Goal: Task Accomplishment & Management: Manage account settings

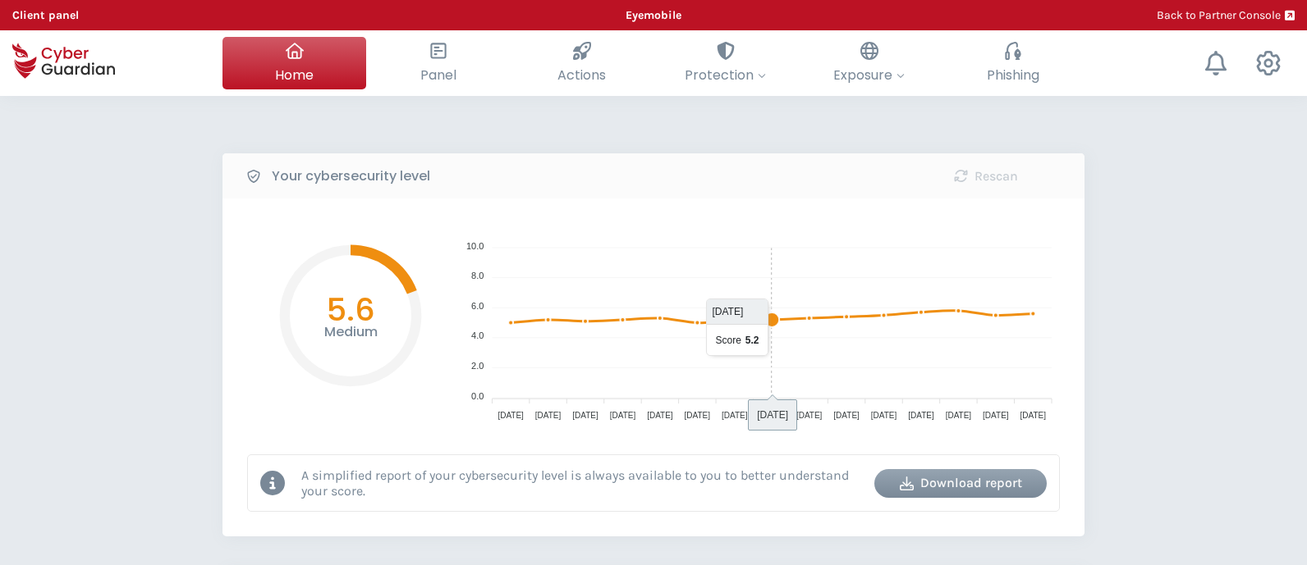
select select "English"
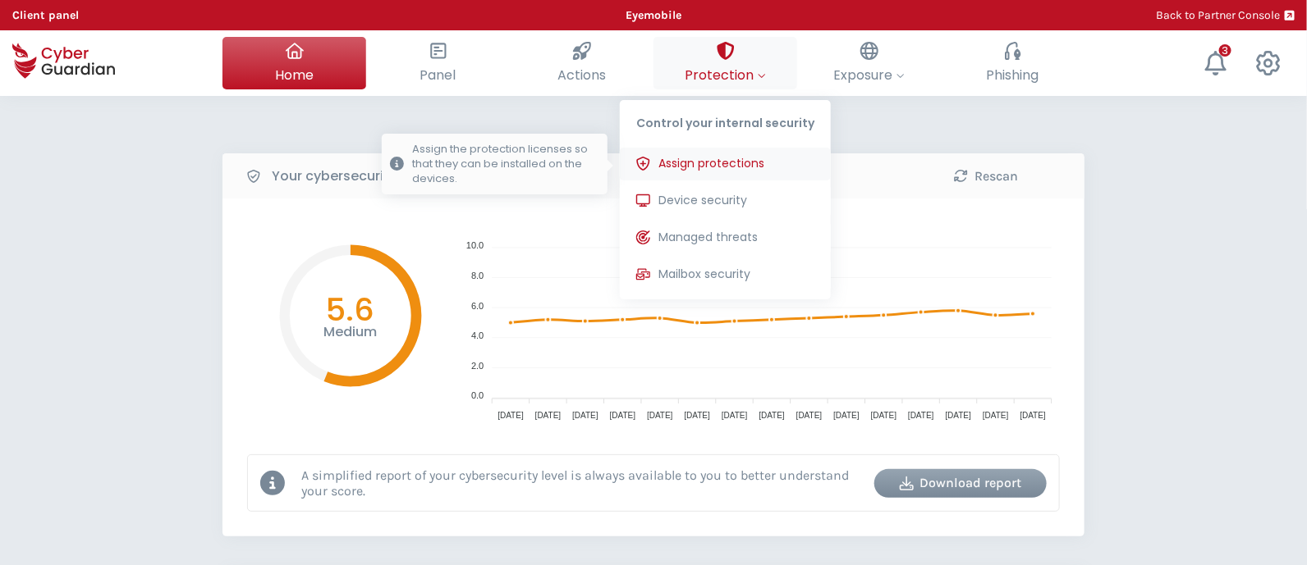
click at [748, 174] on button "Assign protections Assign the protection licenses so that they can be installed…" at bounding box center [725, 164] width 211 height 33
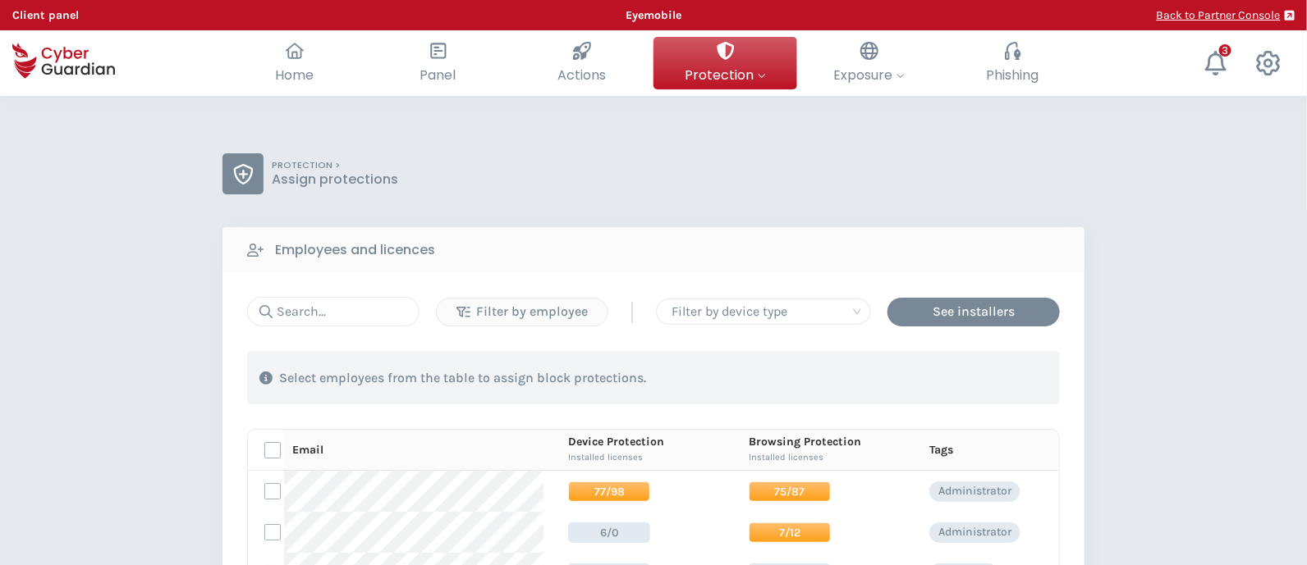
click at [1174, 18] on link "Back to Partner Console" at bounding box center [1225, 15] width 138 height 17
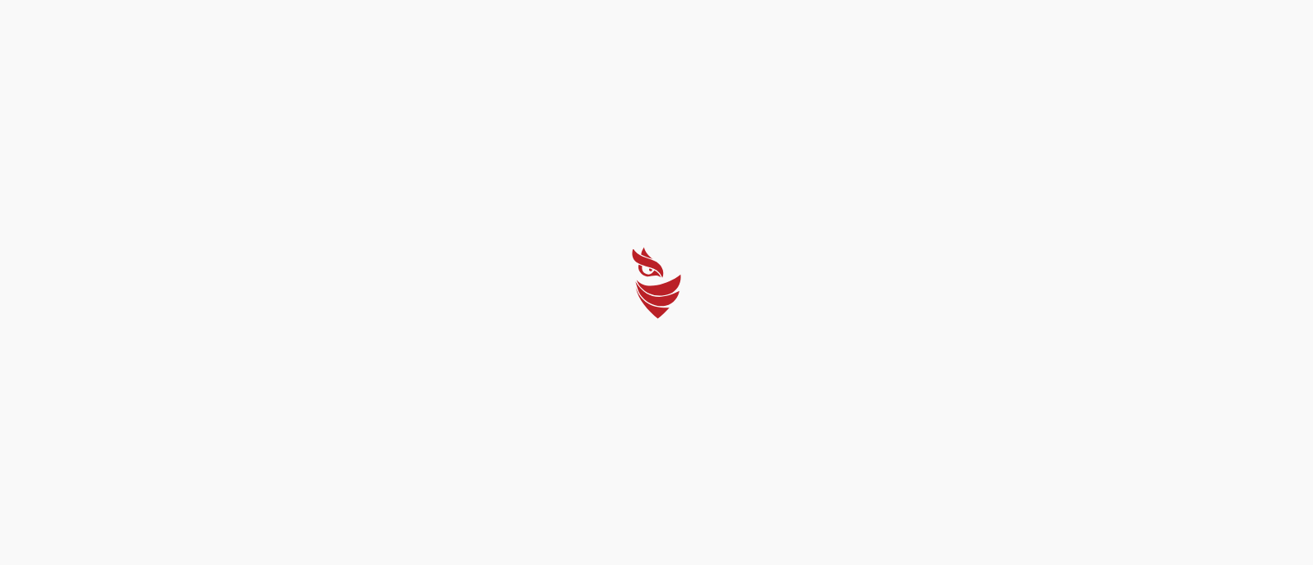
select select "English"
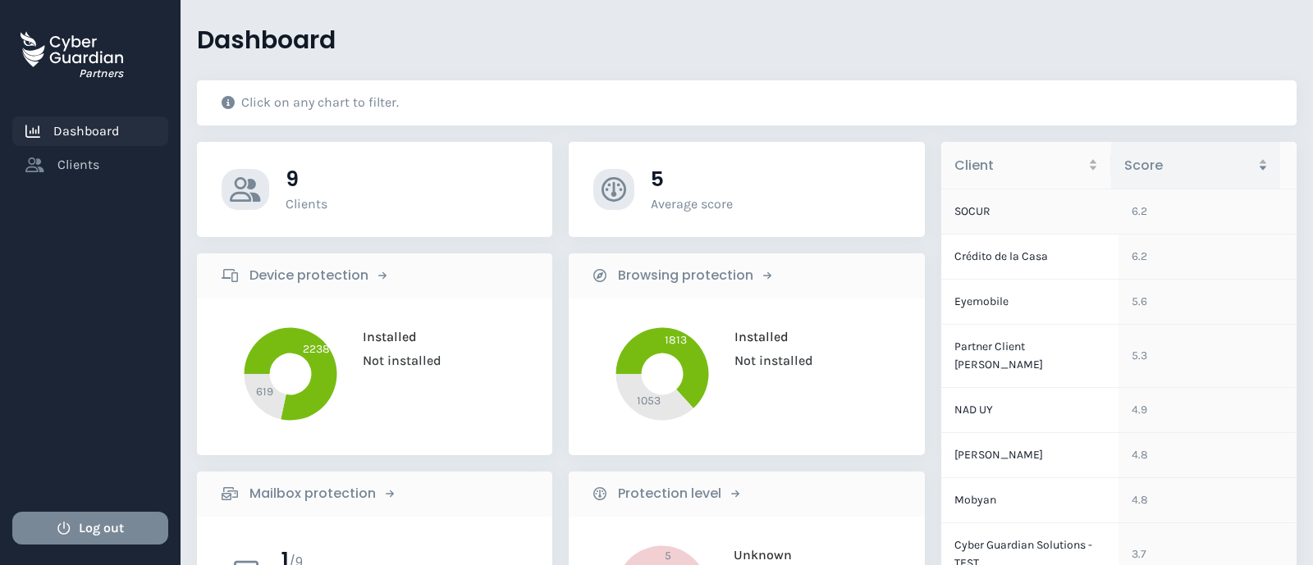
click at [1037, 211] on td "SOCUR" at bounding box center [1030, 212] width 178 height 45
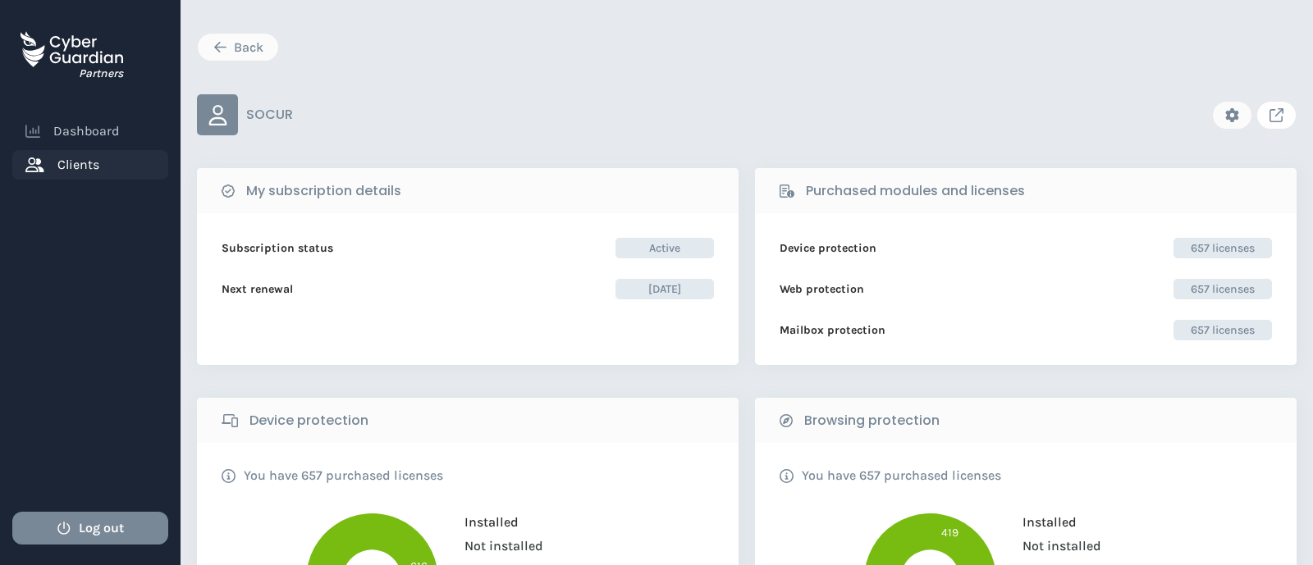
click at [1274, 108] on icon "Link to client console" at bounding box center [1277, 115] width 14 height 14
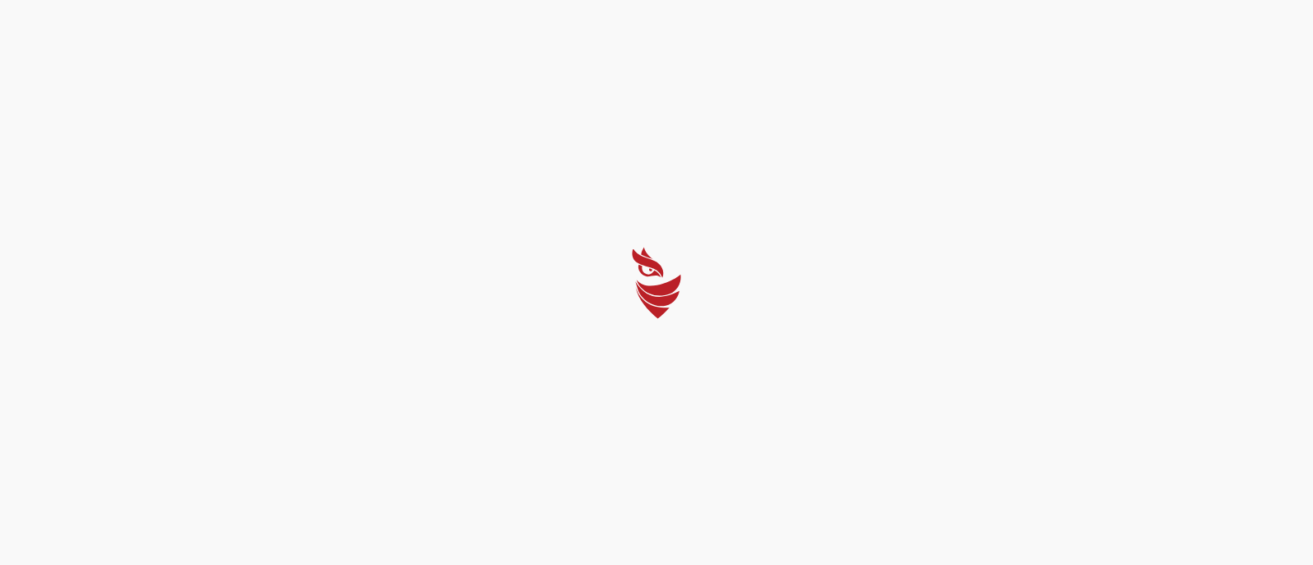
select select "English"
